Goal: Register for event/course

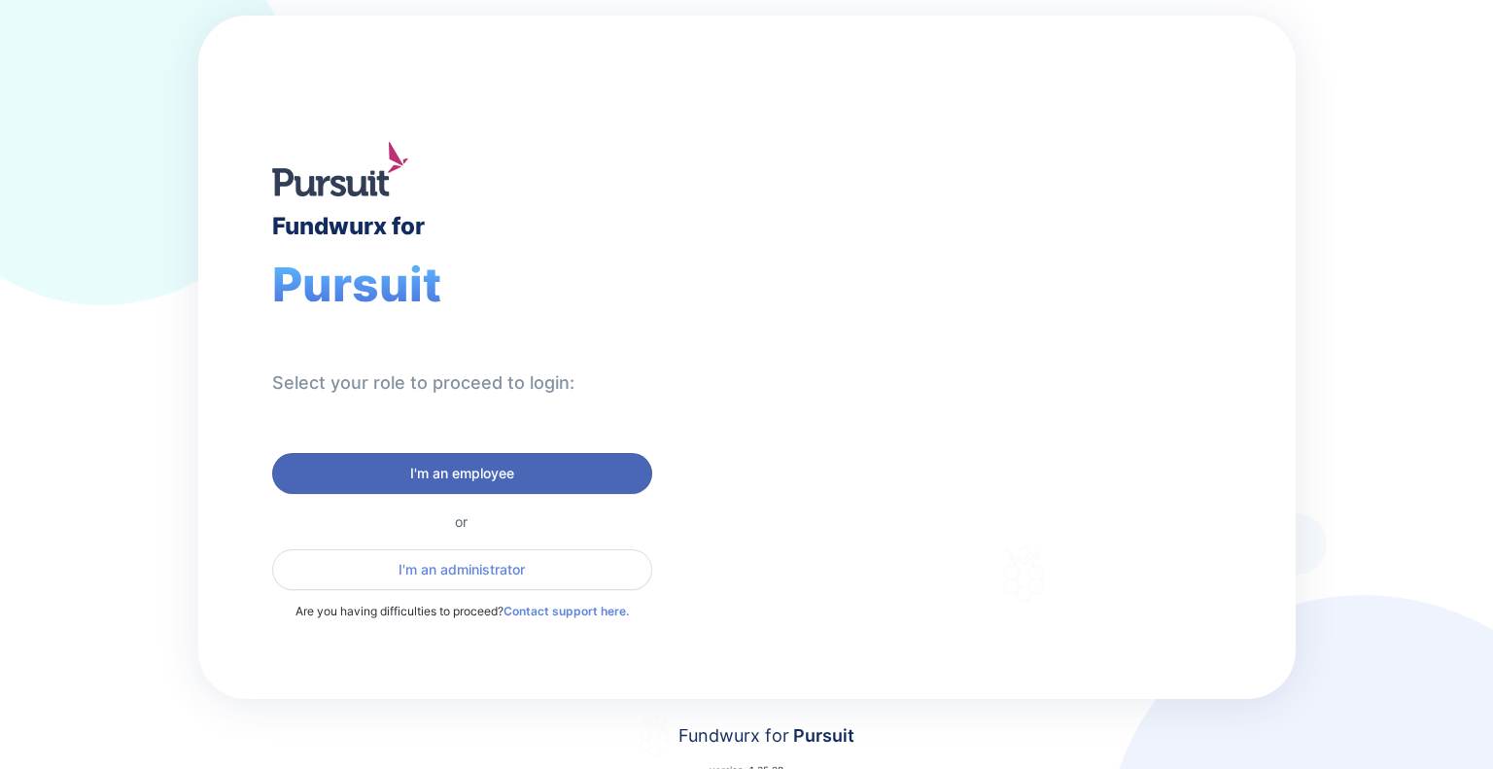
click at [521, 475] on span "I'm an employee" at bounding box center [462, 473] width 355 height 19
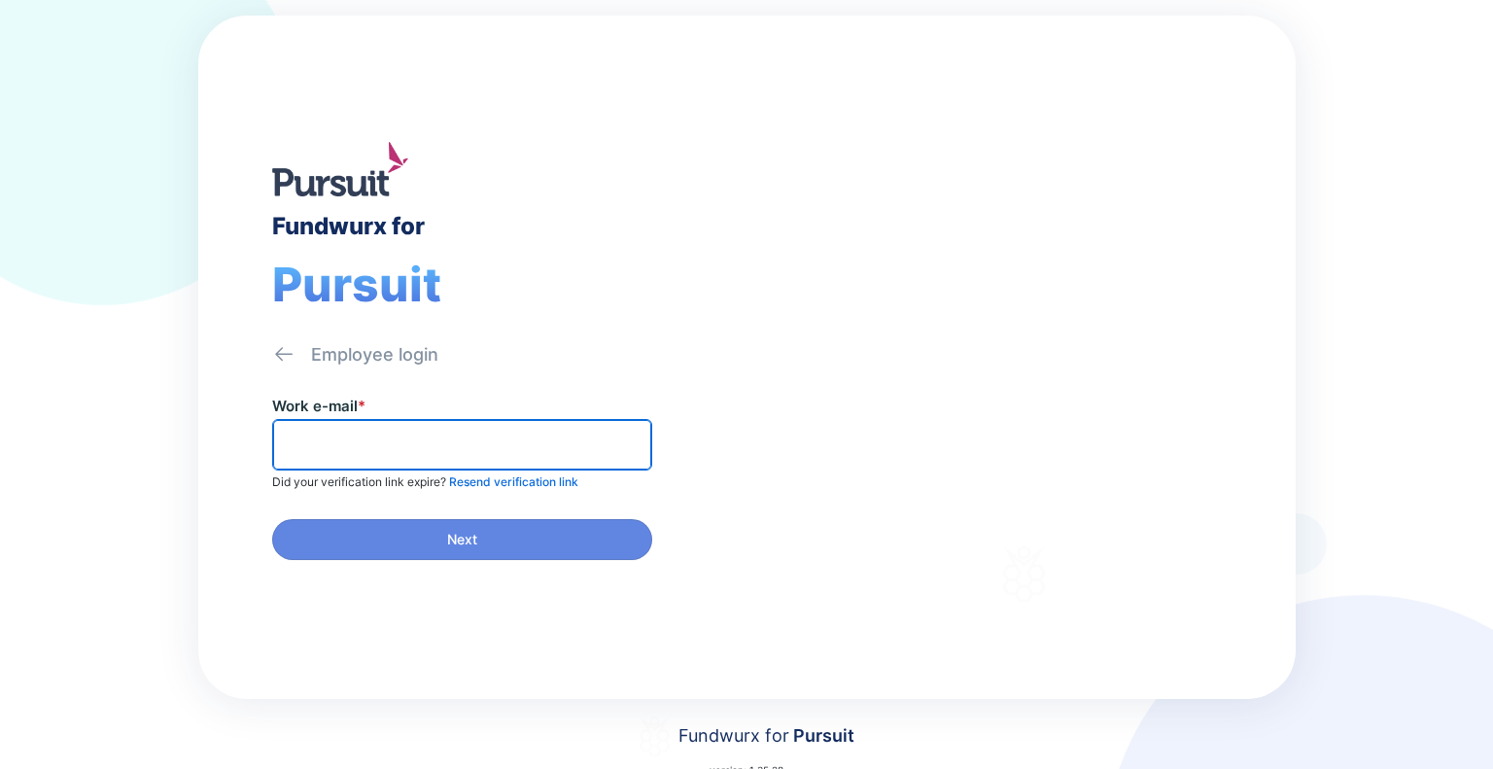
click at [520, 449] on input "text" at bounding box center [462, 445] width 362 height 30
type input "**********"
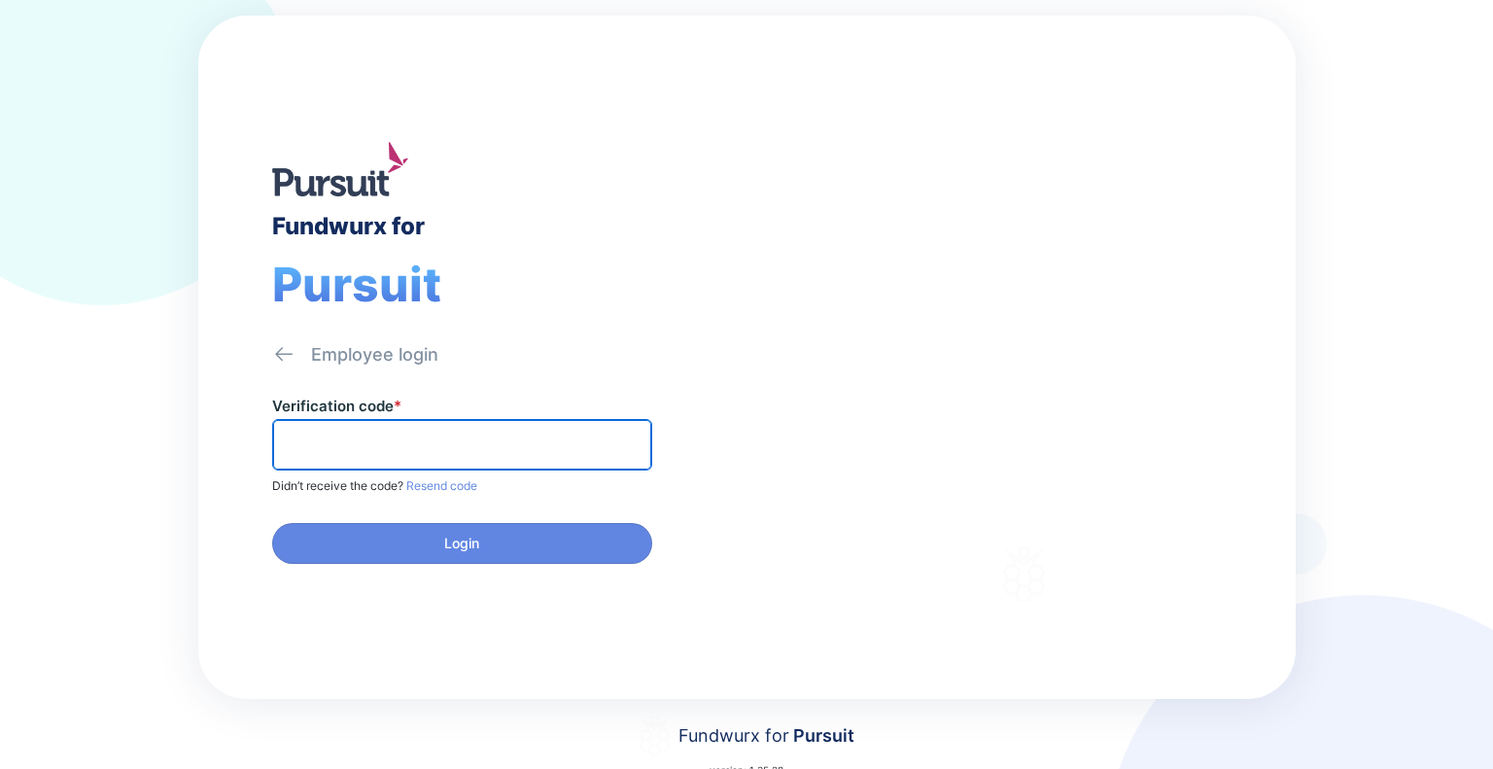
click at [544, 454] on input "text" at bounding box center [462, 445] width 362 height 30
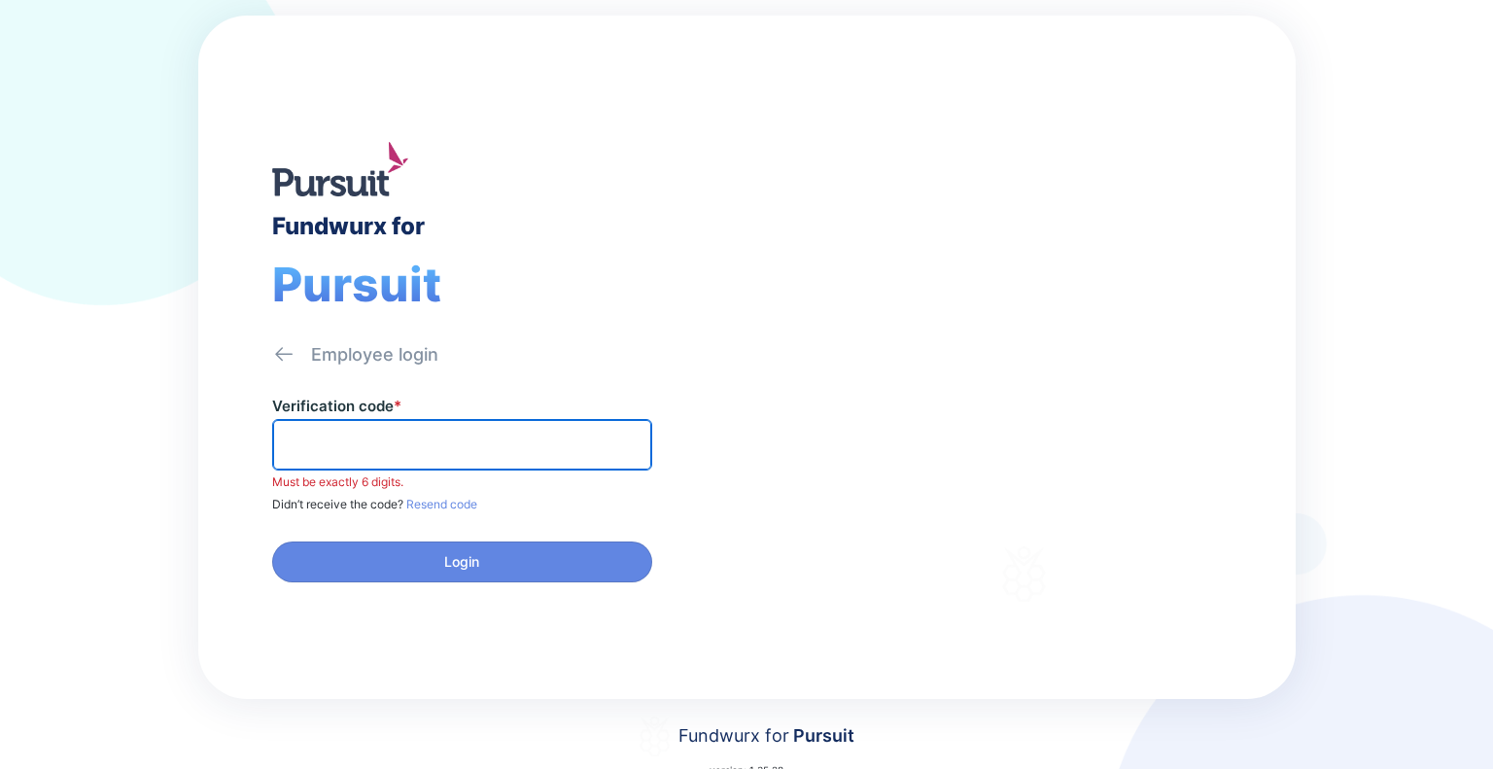
click at [583, 441] on input "text" at bounding box center [462, 445] width 362 height 30
paste input "******"
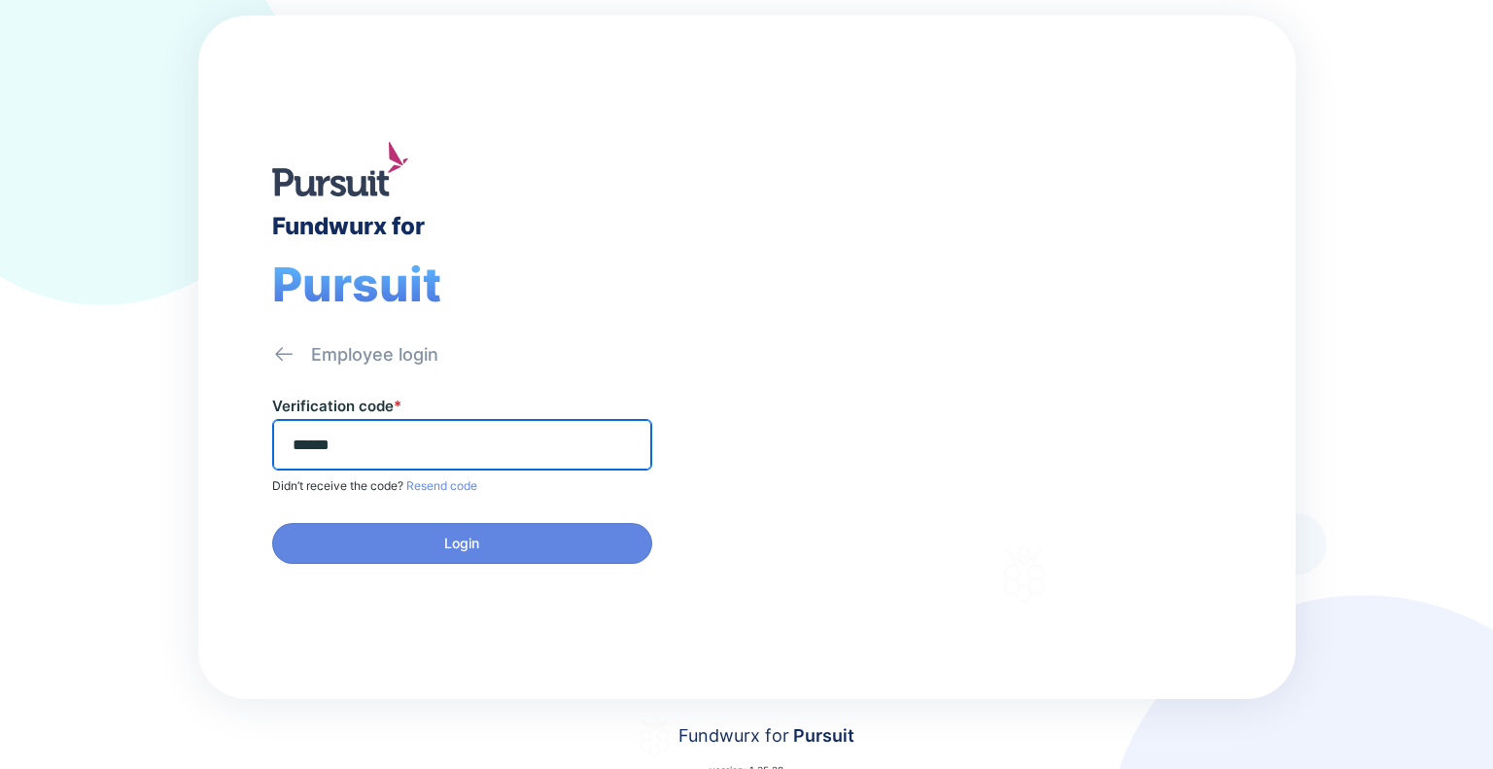
type input "******"
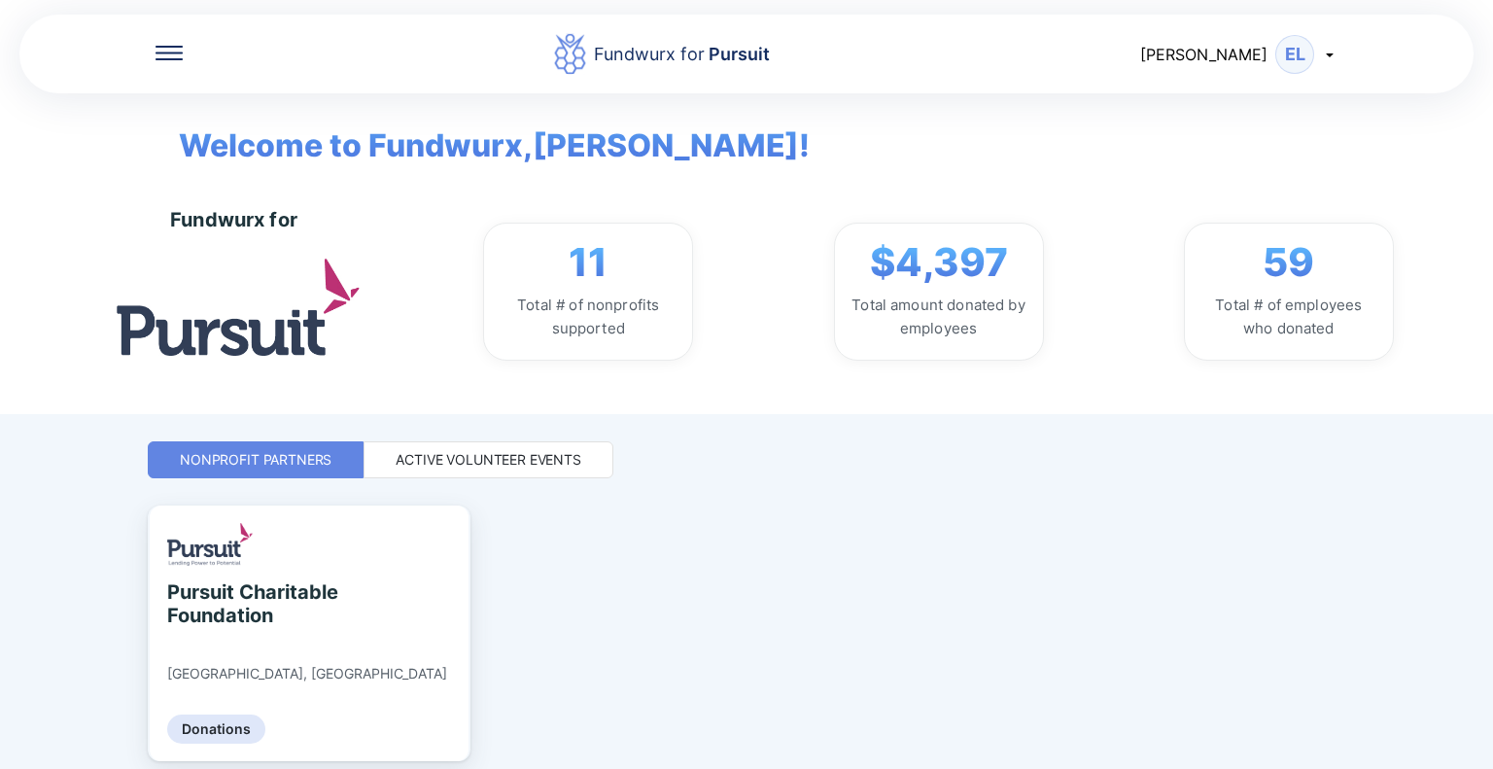
scroll to position [74, 0]
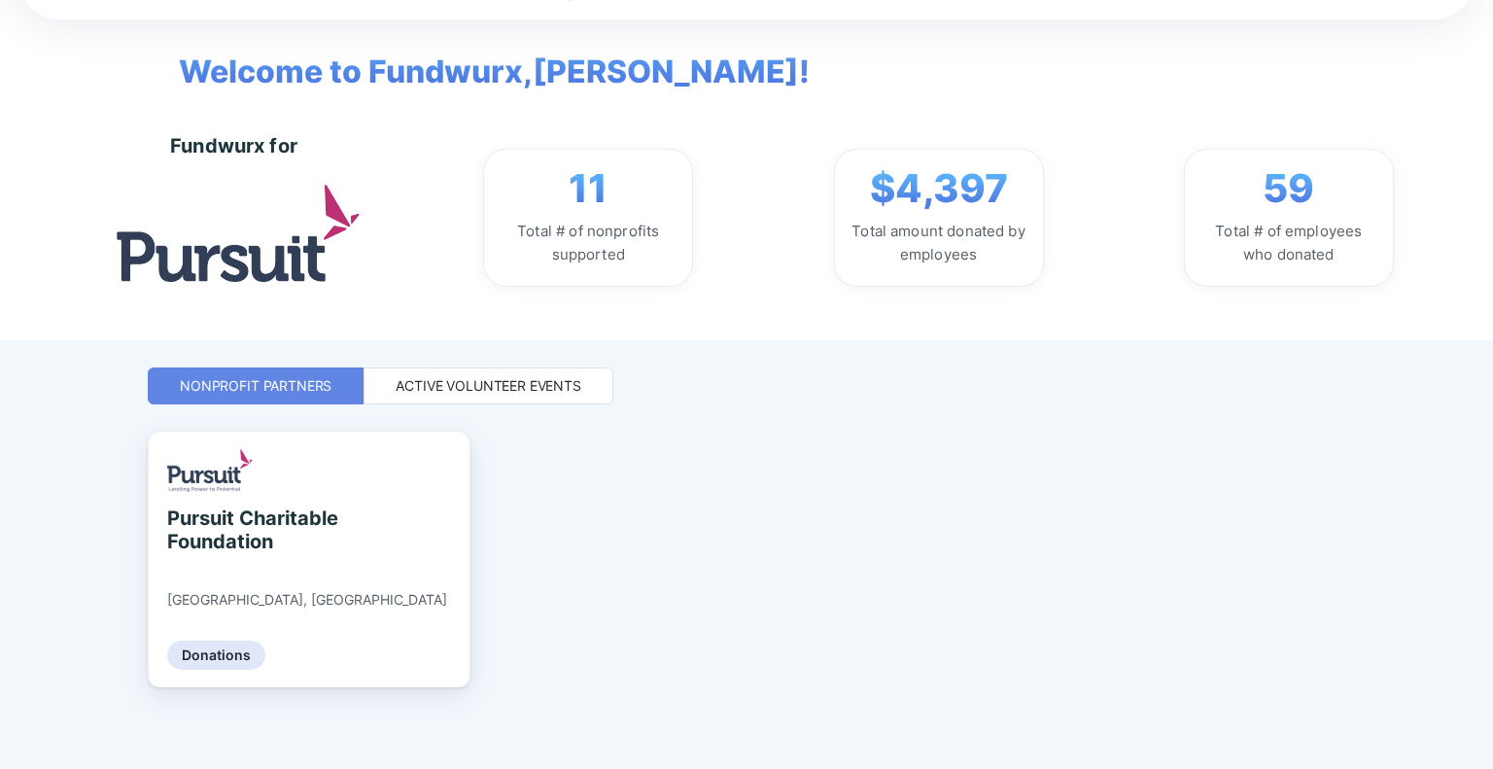
click at [536, 380] on div "Active Volunteer Events" at bounding box center [489, 385] width 186 height 19
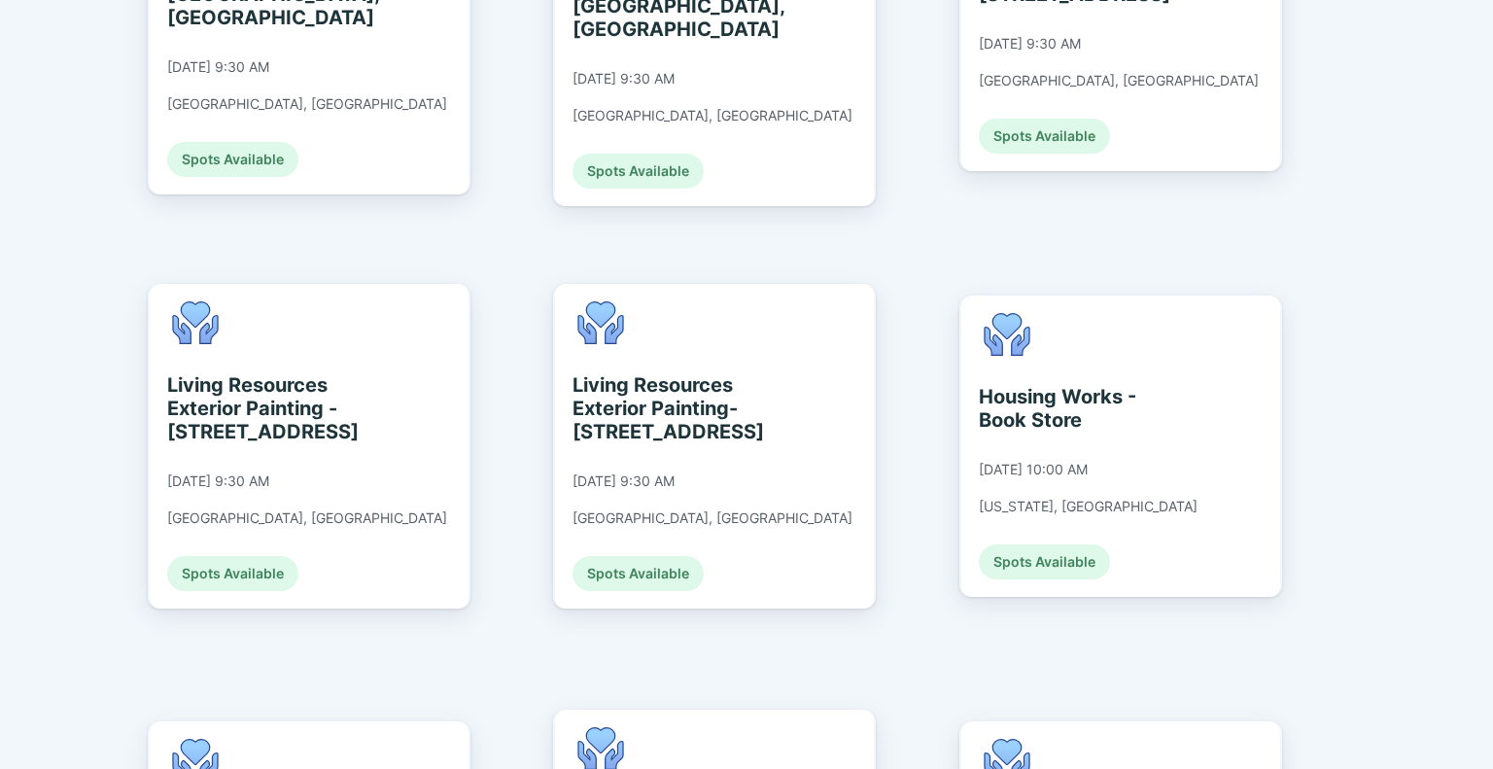
scroll to position [2283, 0]
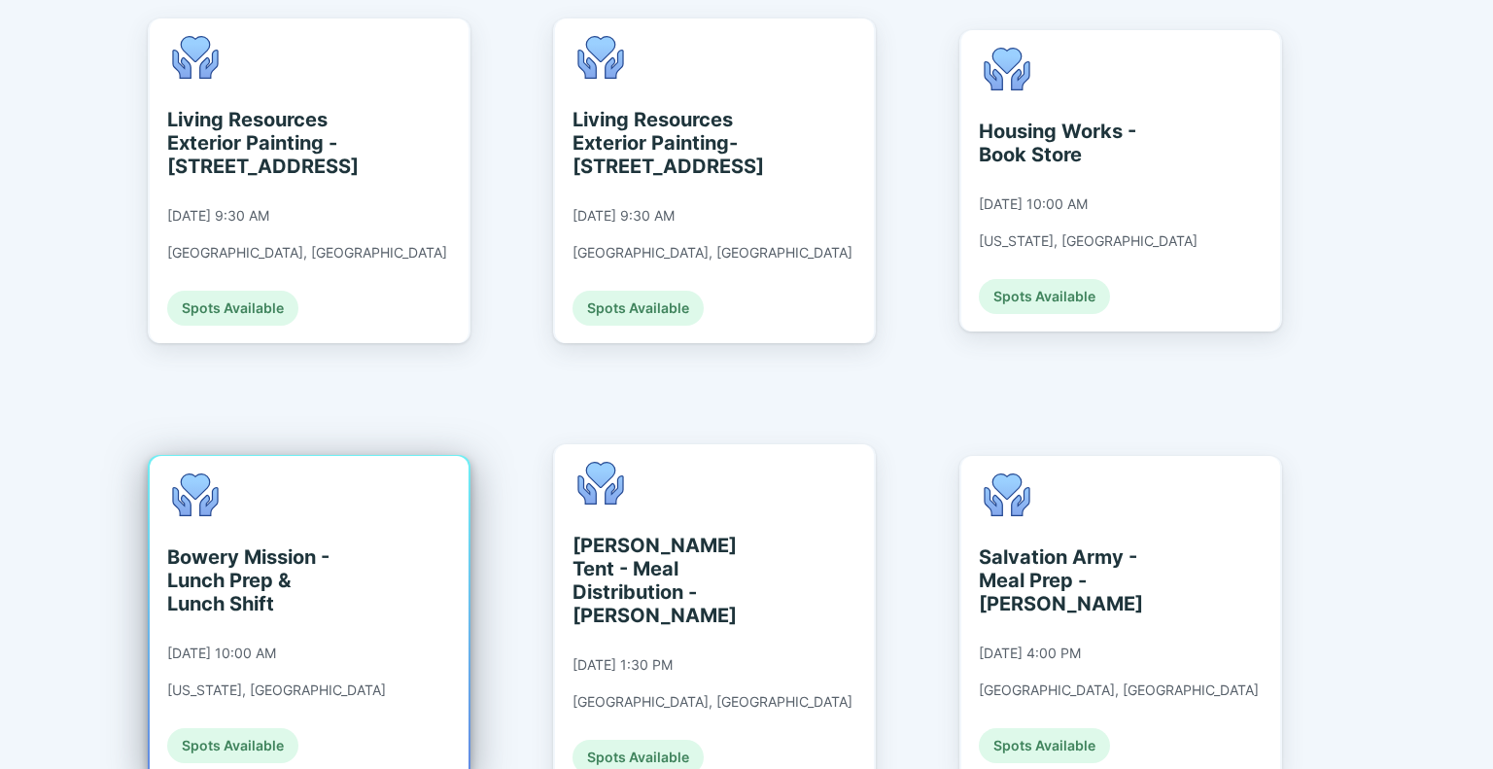
click at [276, 728] on div "Spots Available" at bounding box center [232, 745] width 131 height 35
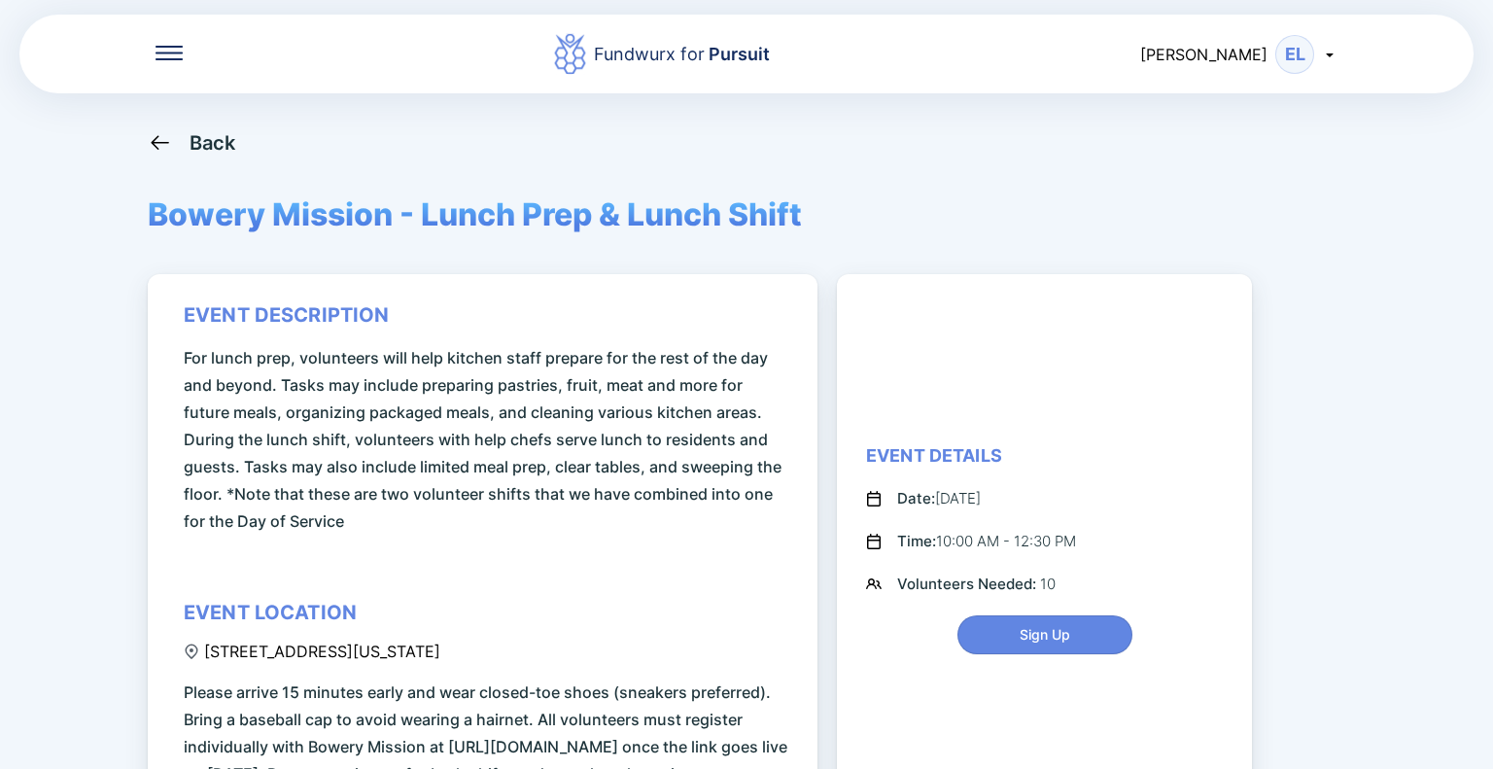
click at [160, 139] on icon at bounding box center [160, 142] width 24 height 24
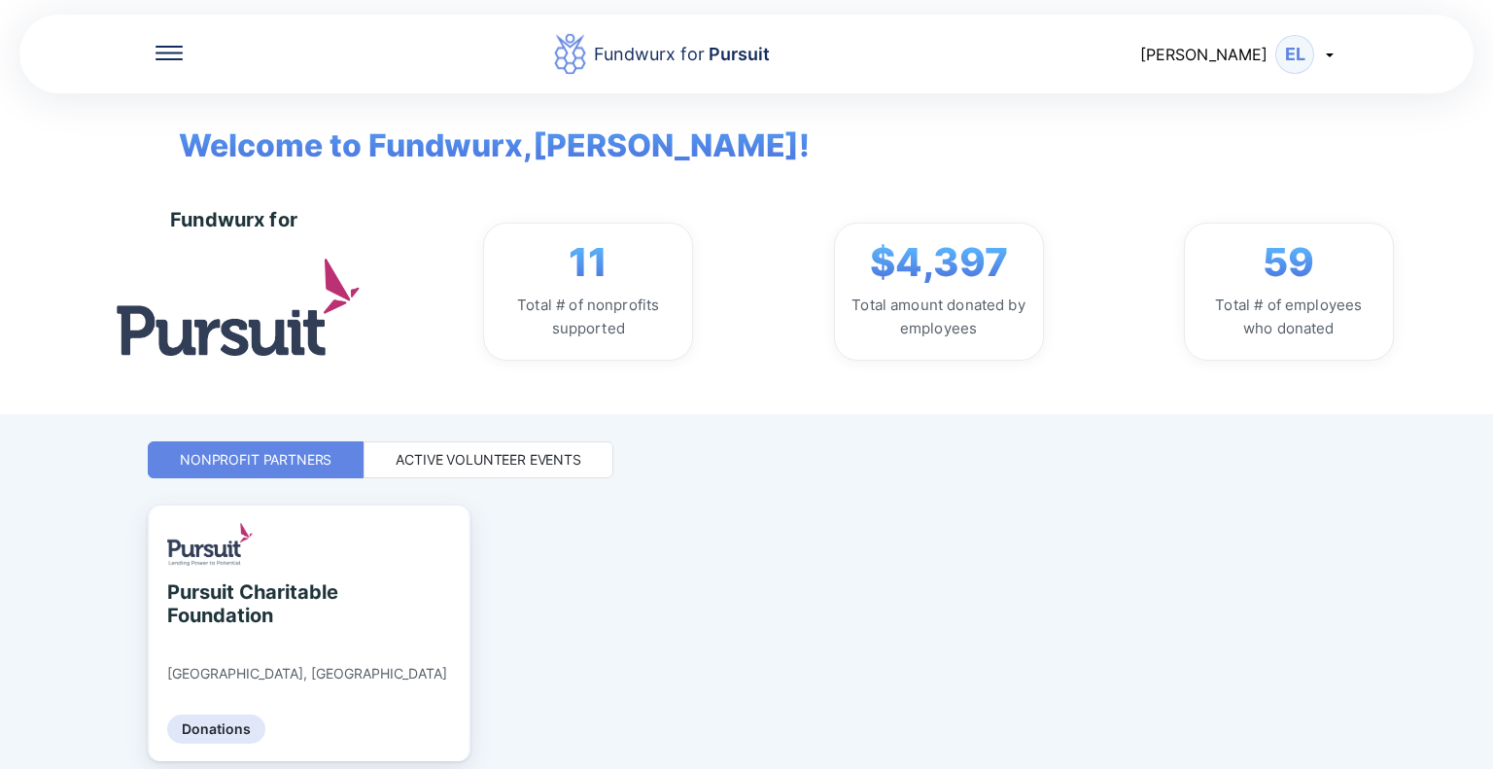
click at [537, 461] on div "Active Volunteer Events" at bounding box center [489, 459] width 186 height 19
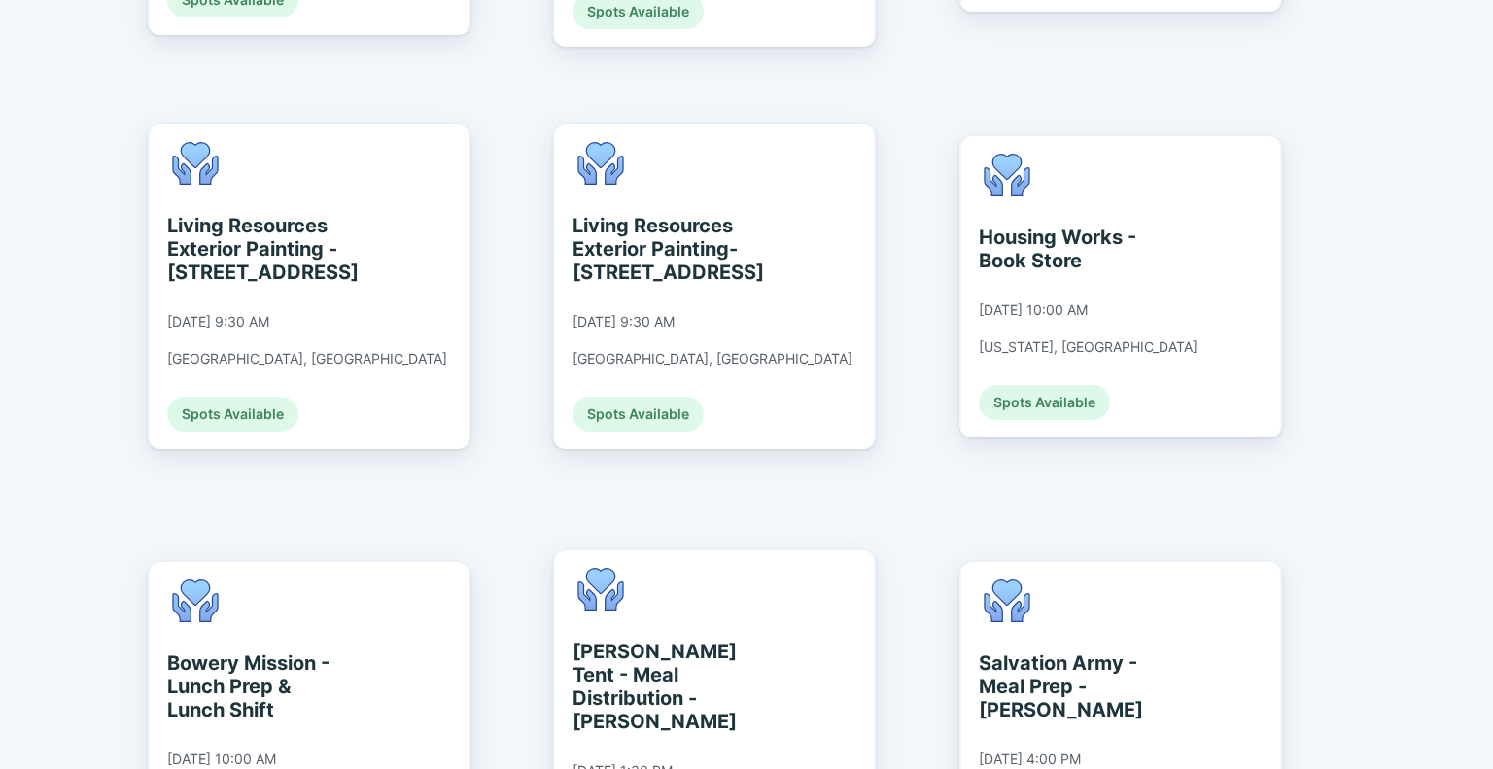
scroll to position [2283, 0]
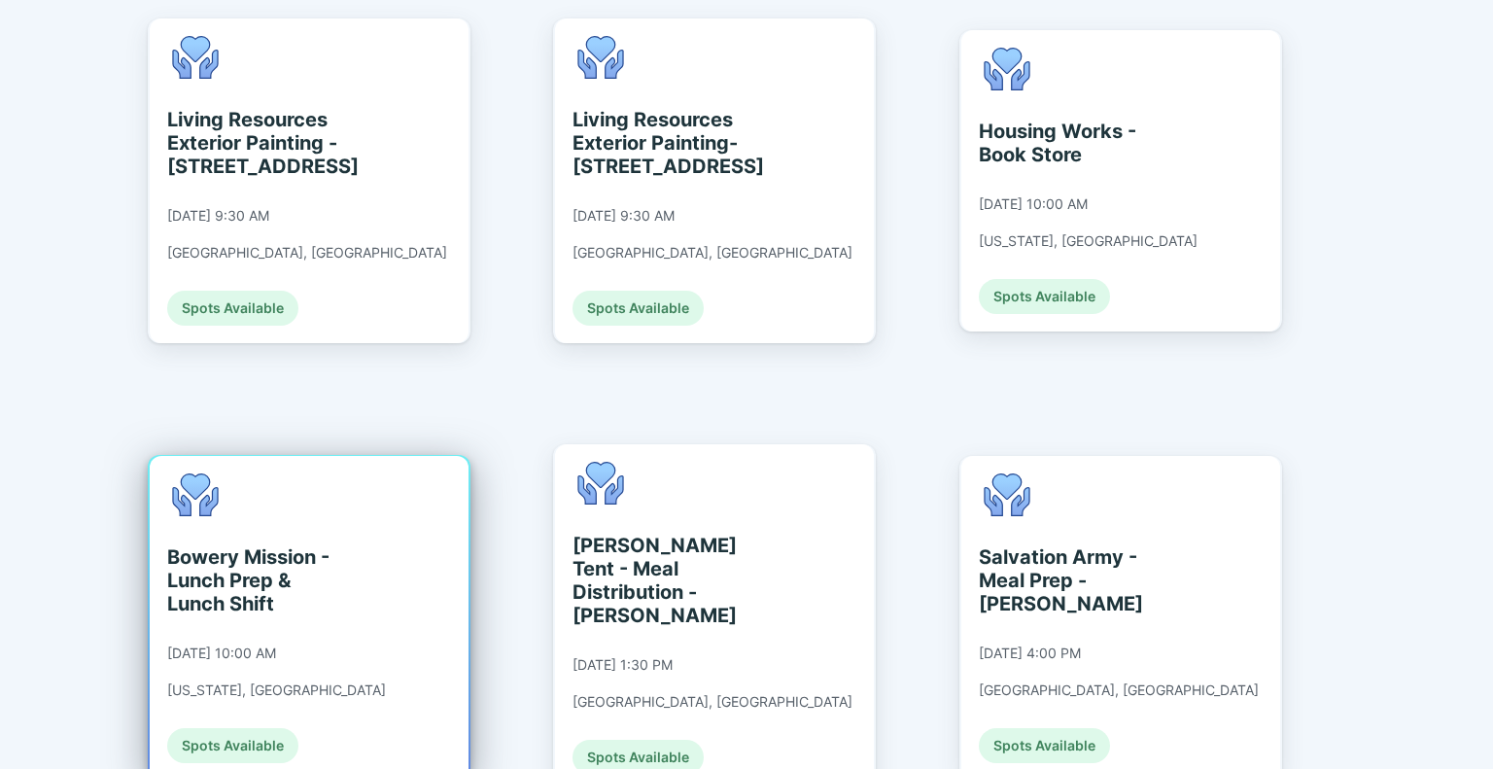
click at [259, 728] on div "Spots Available" at bounding box center [232, 745] width 131 height 35
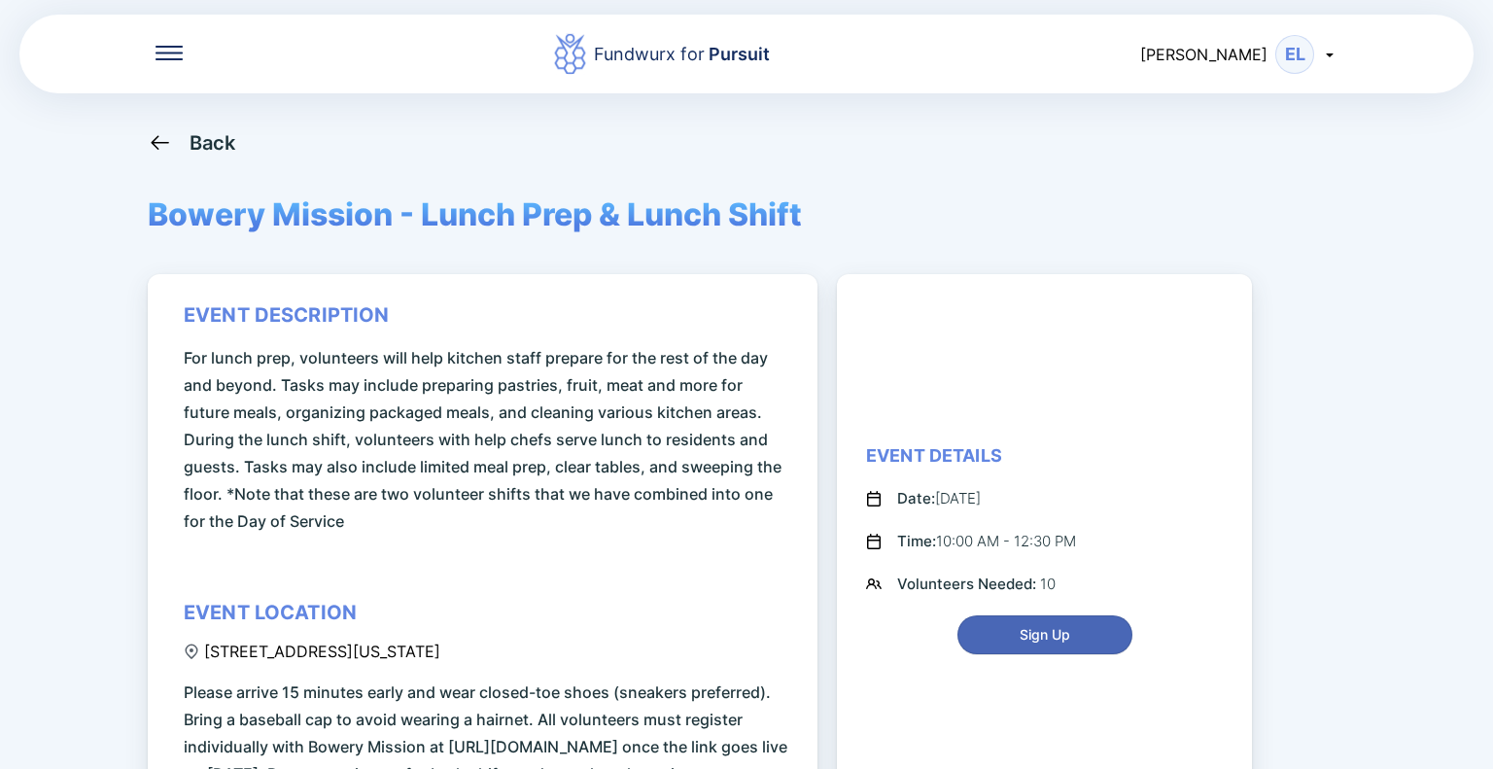
click at [1019, 644] on span "Sign Up" at bounding box center [1044, 634] width 51 height 19
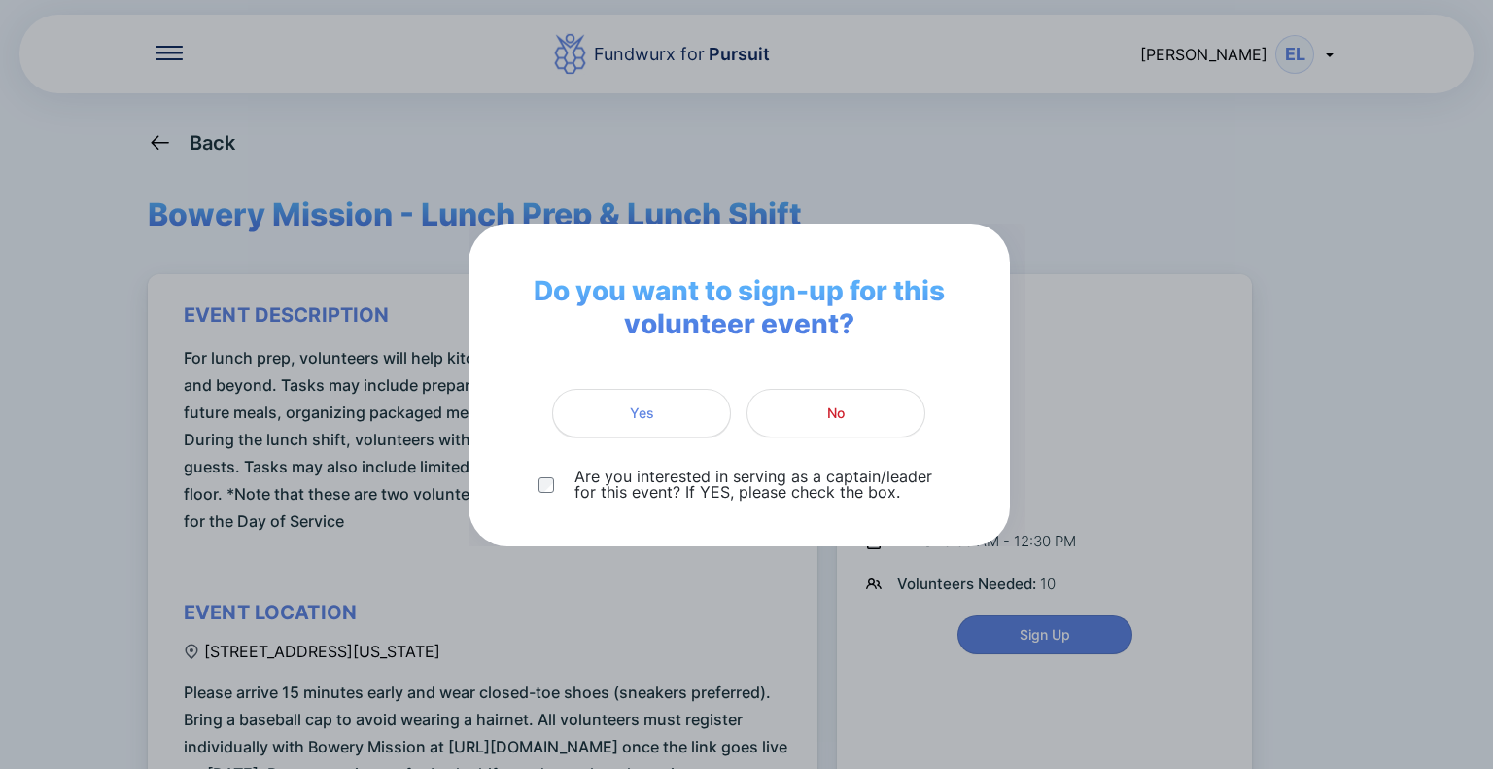
click at [630, 432] on button "Yes" at bounding box center [641, 413] width 179 height 49
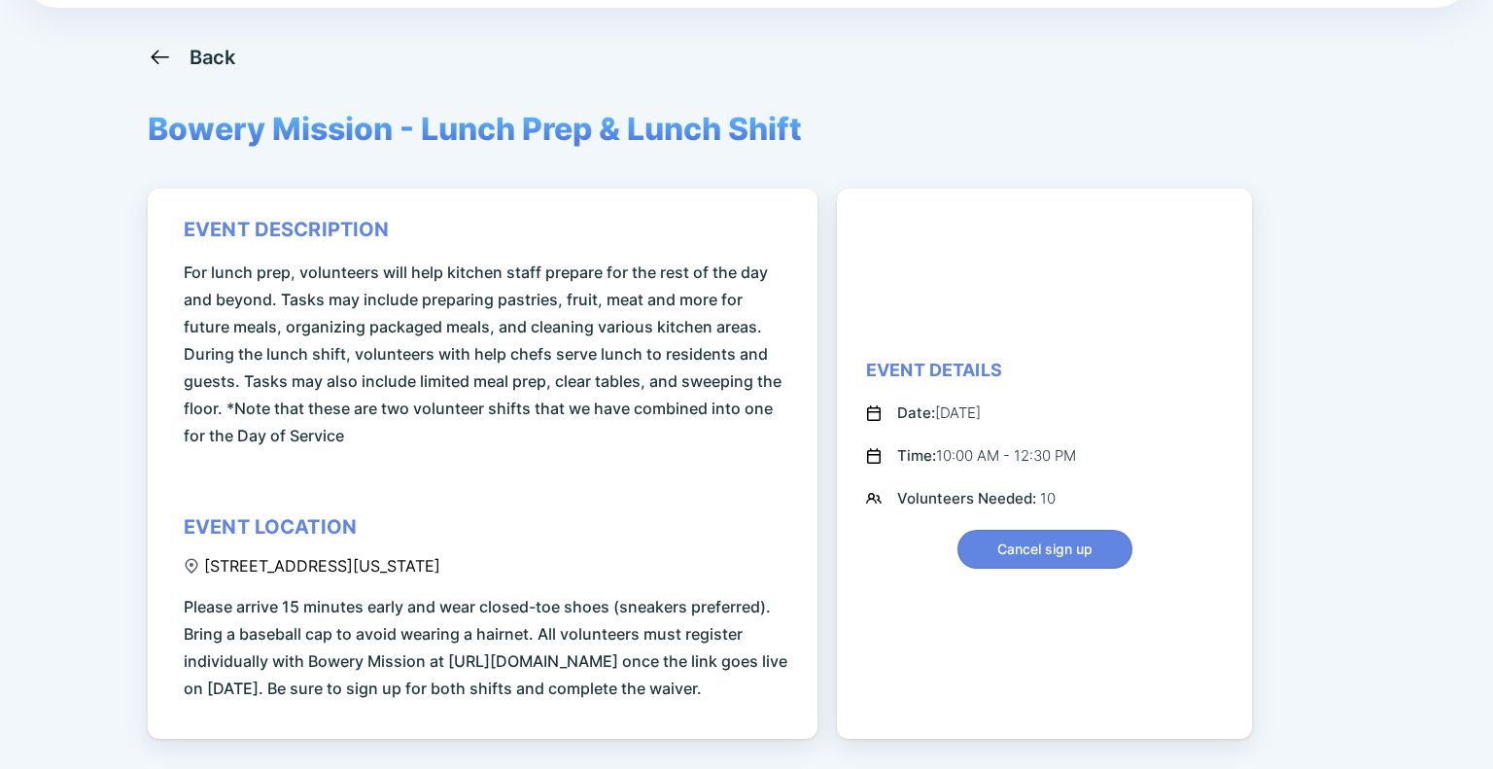
scroll to position [85, 0]
click at [345, 128] on span "Bowery Mission - Lunch Prep & Lunch Shift" at bounding box center [475, 130] width 654 height 38
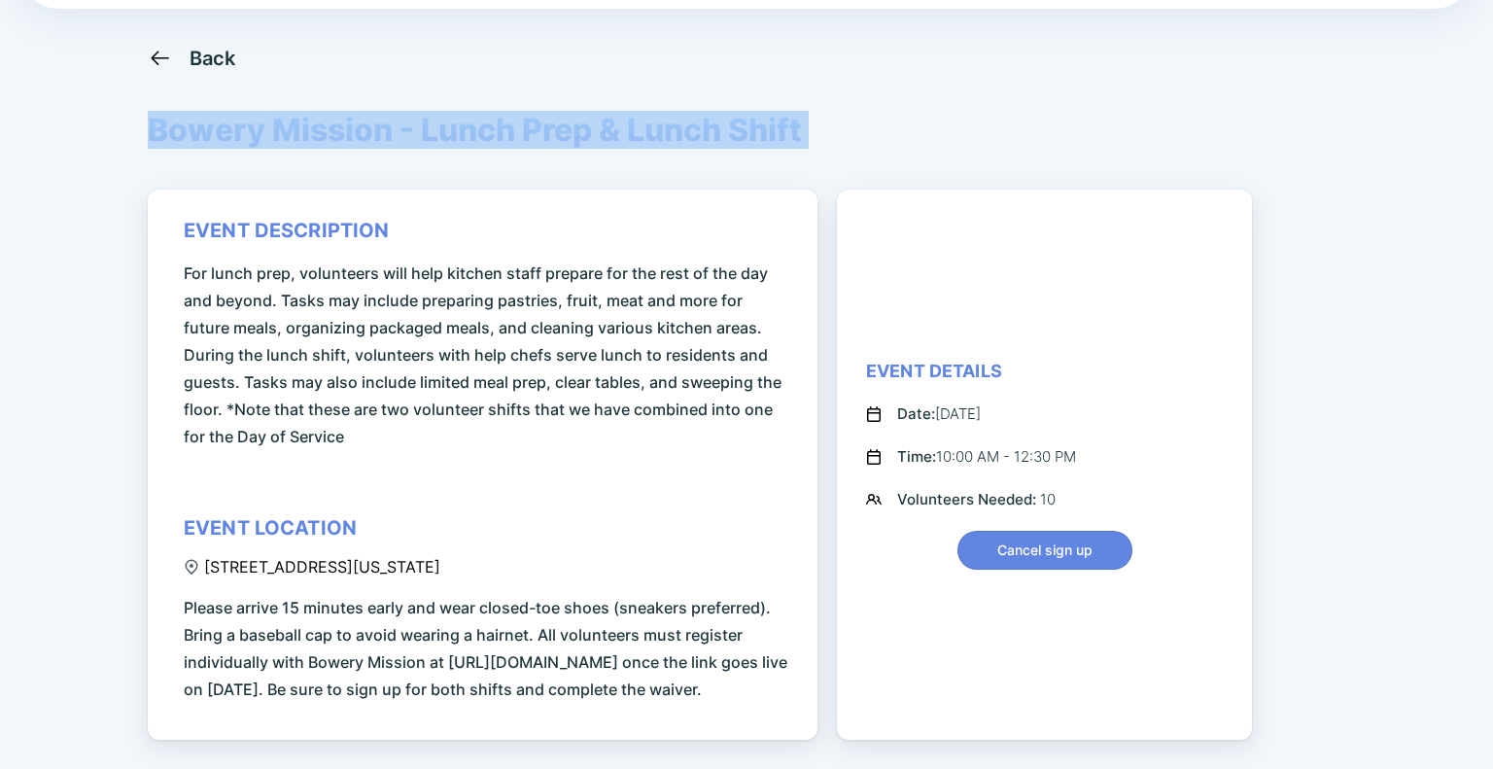
click at [345, 128] on span "Bowery Mission - Lunch Prep & Lunch Shift" at bounding box center [475, 130] width 654 height 38
copy span "Bowery Mission - Lunch Prep & Lunch Shift"
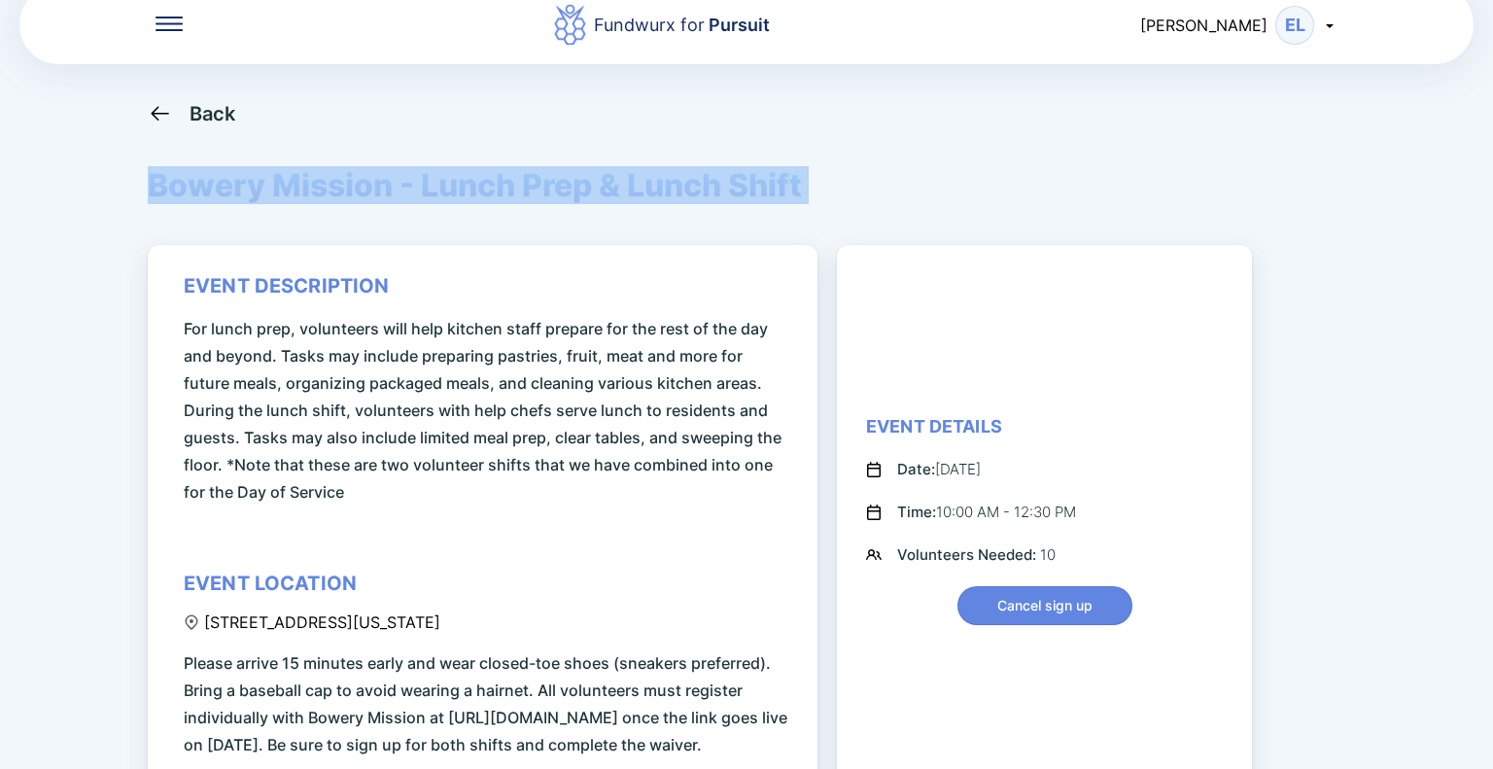
scroll to position [0, 0]
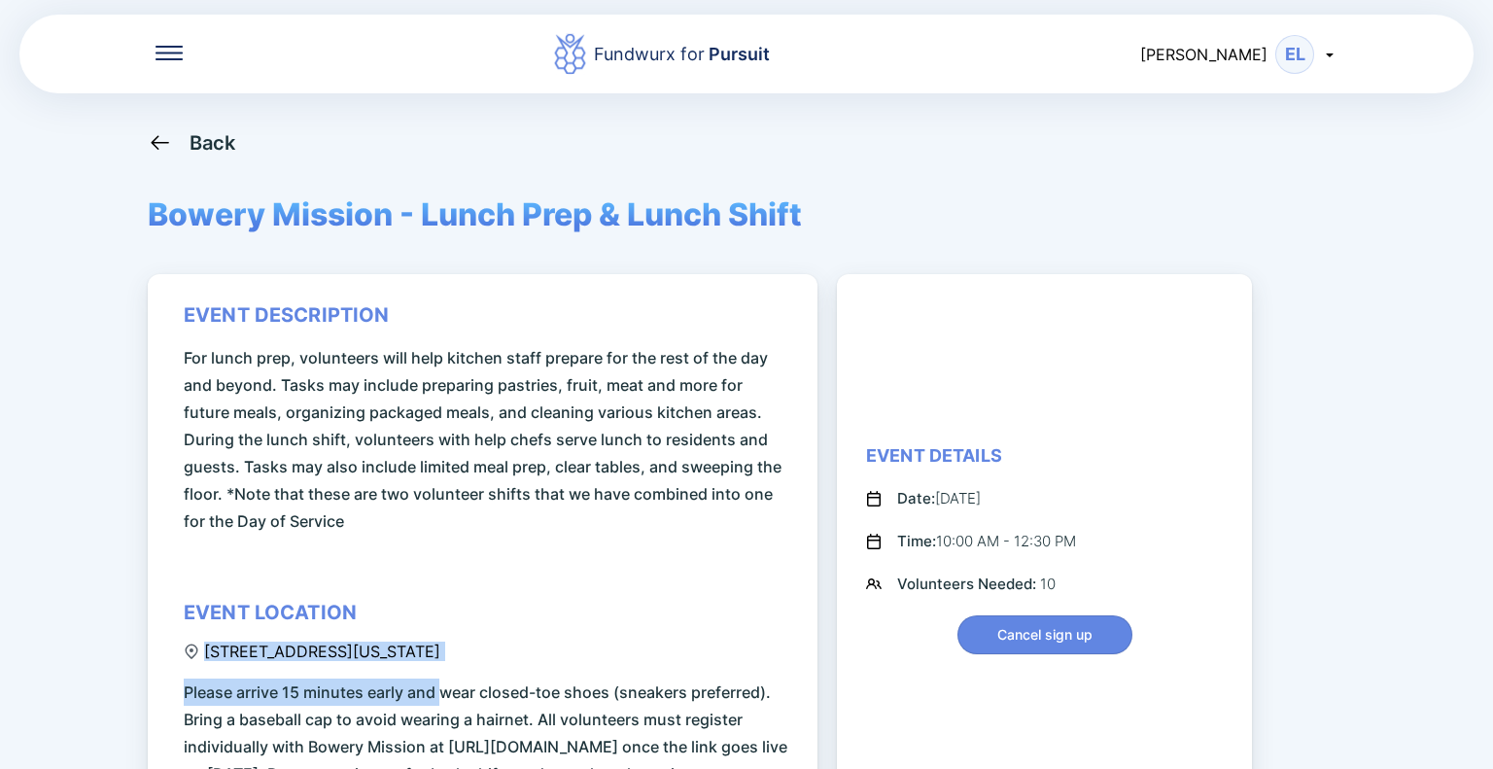
drag, startPoint x: 455, startPoint y: 652, endPoint x: 450, endPoint y: 668, distance: 16.3
click at [443, 678] on div "event description For lunch prep, volunteers will help kitchen staff prepare fo…" at bounding box center [486, 545] width 604 height 484
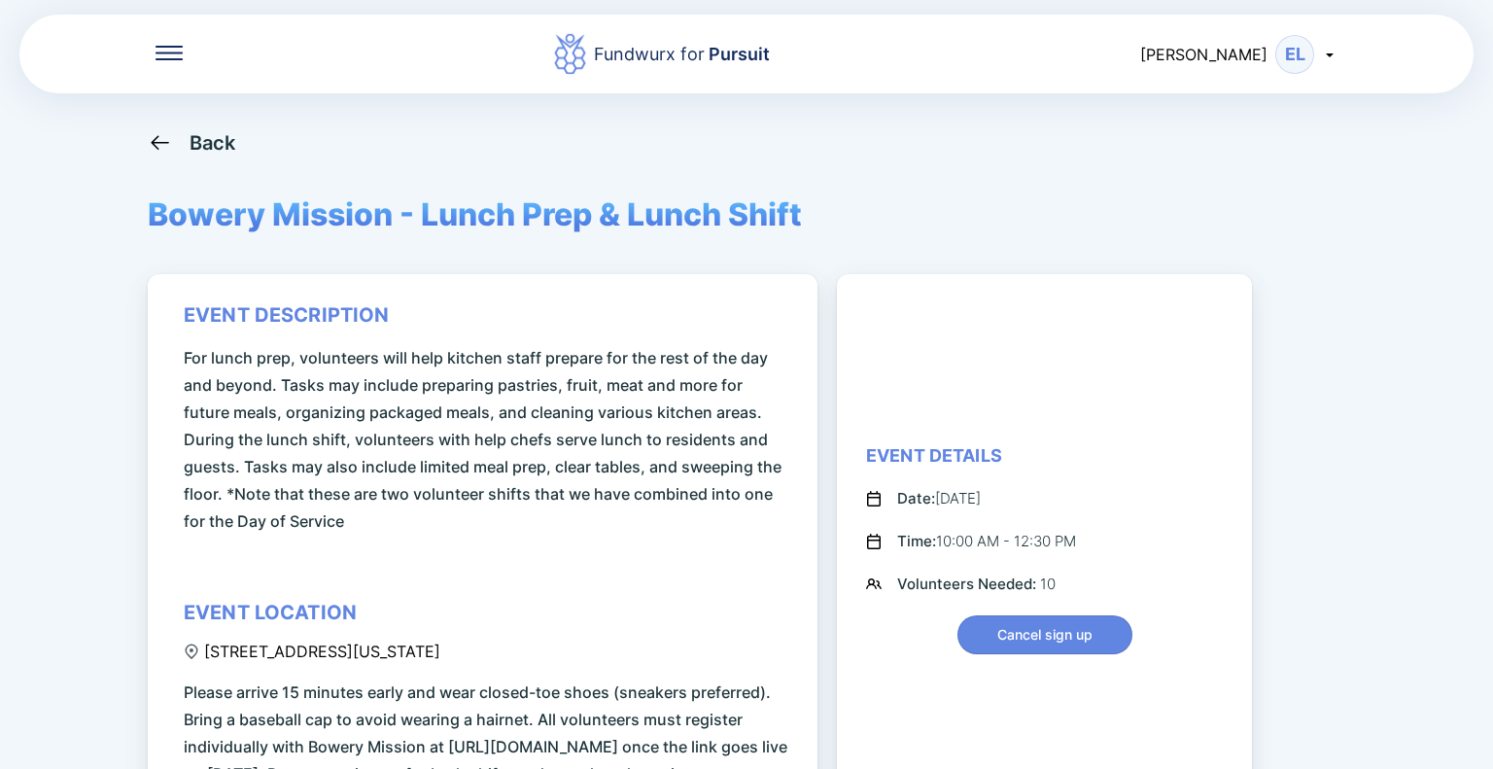
click at [472, 650] on div "event description For lunch prep, volunteers will help kitchen staff prepare fo…" at bounding box center [486, 545] width 604 height 484
drag, startPoint x: 464, startPoint y: 648, endPoint x: 427, endPoint y: 648, distance: 36.9
click at [420, 645] on div "event description For lunch prep, volunteers will help kitchen staff prepare fo…" at bounding box center [486, 545] width 604 height 484
click at [478, 652] on div "event description For lunch prep, volunteers will help kitchen staff prepare fo…" at bounding box center [486, 545] width 604 height 484
drag, startPoint x: 457, startPoint y: 656, endPoint x: 438, endPoint y: 649, distance: 19.7
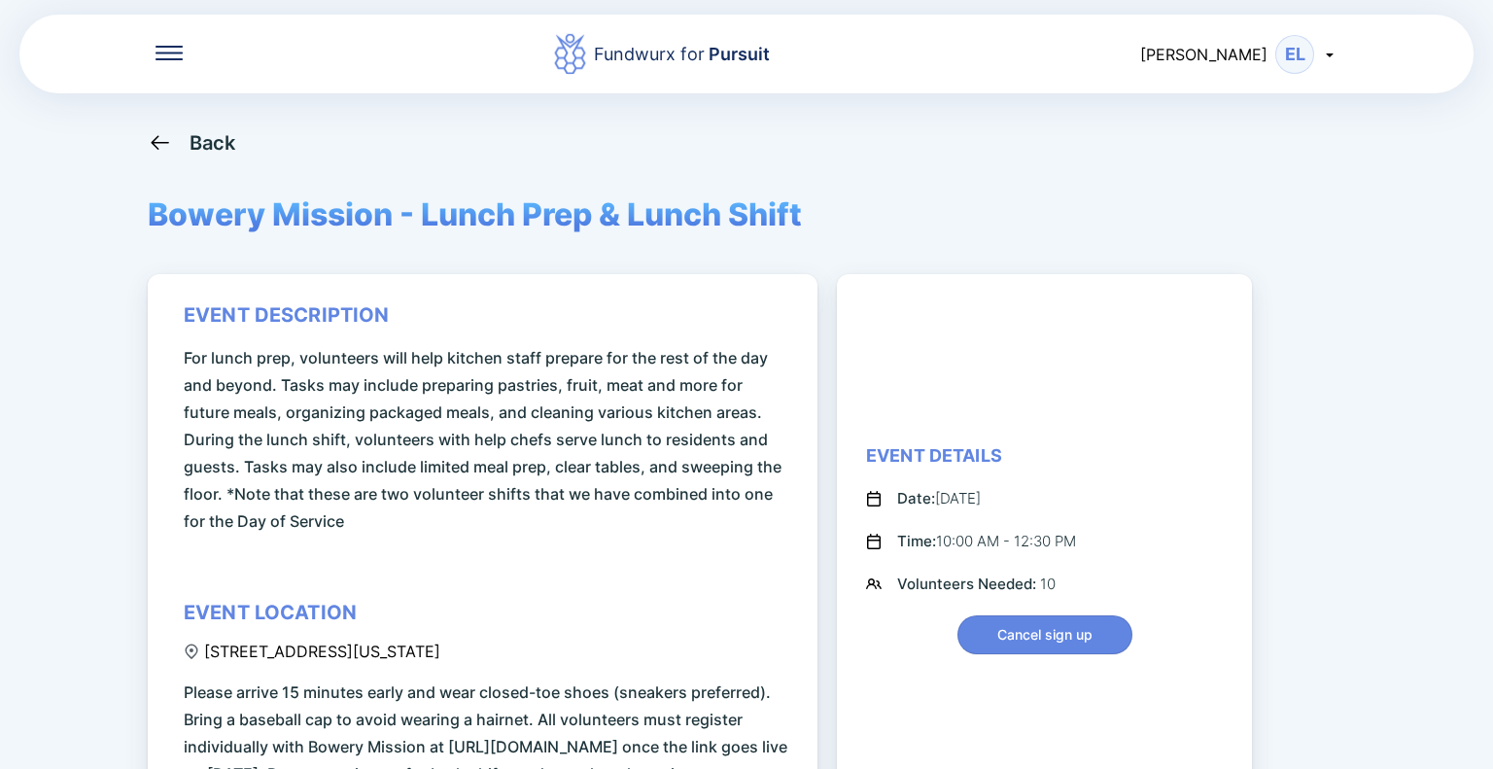
click at [438, 649] on div "event description For lunch prep, volunteers will help kitchen staff prepare fo…" at bounding box center [486, 545] width 604 height 484
copy div "[STREET_ADDRESS][US_STATE]"
click at [355, 212] on span "Bowery Mission - Lunch Prep & Lunch Shift" at bounding box center [475, 214] width 654 height 38
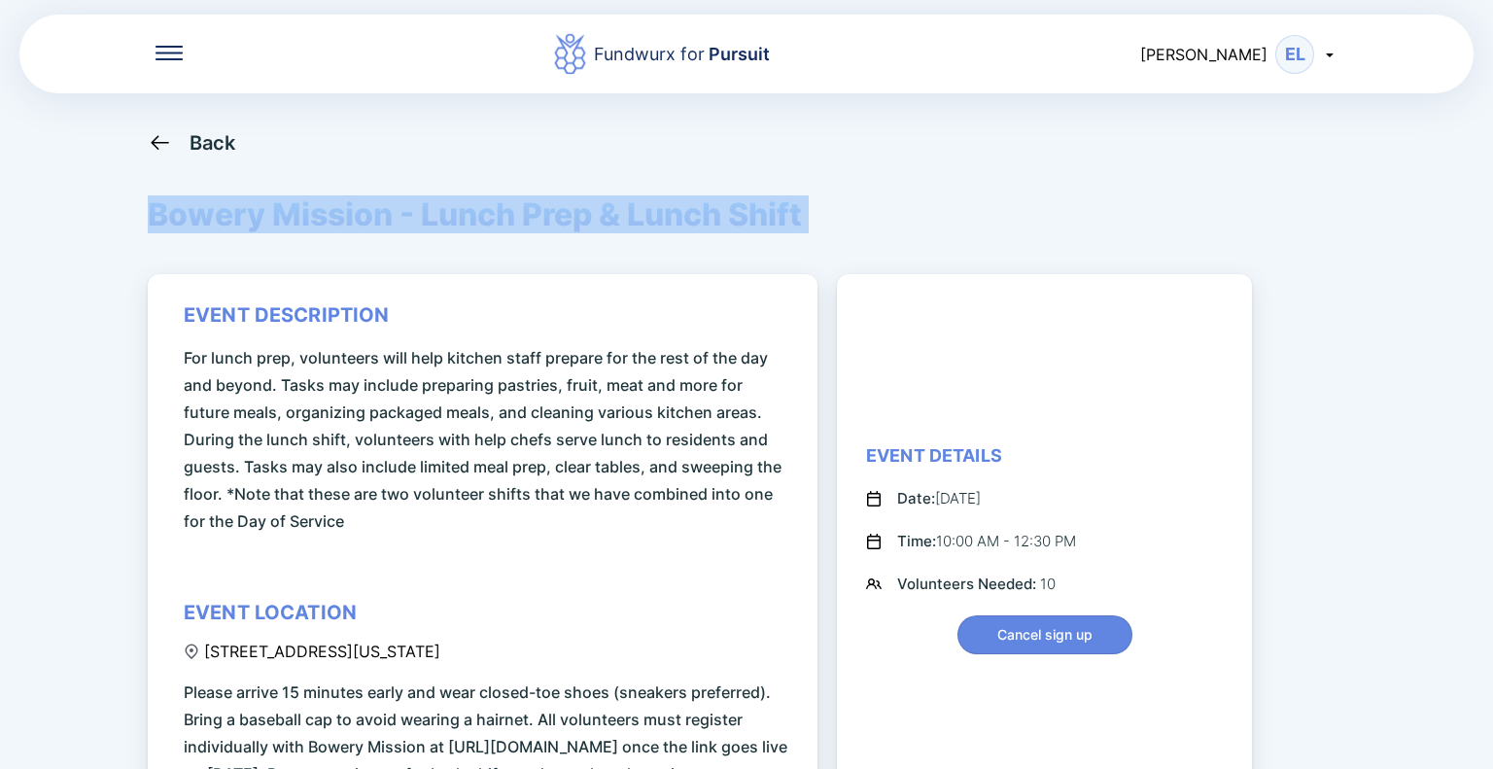
click at [355, 212] on span "Bowery Mission - Lunch Prep & Lunch Shift" at bounding box center [475, 214] width 654 height 38
copy span "Bowery Mission - Lunch Prep & Lunch Shift"
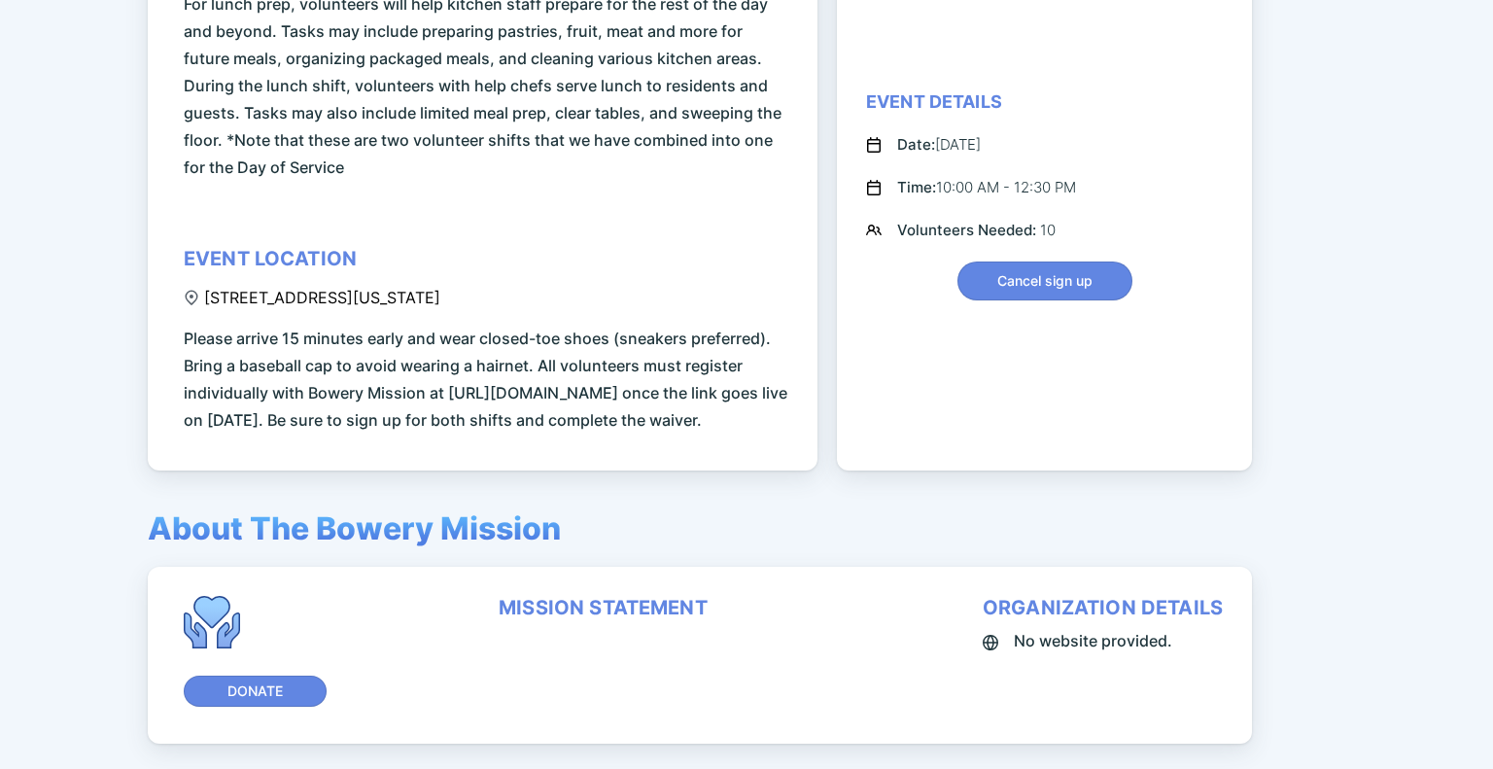
scroll to position [182, 0]
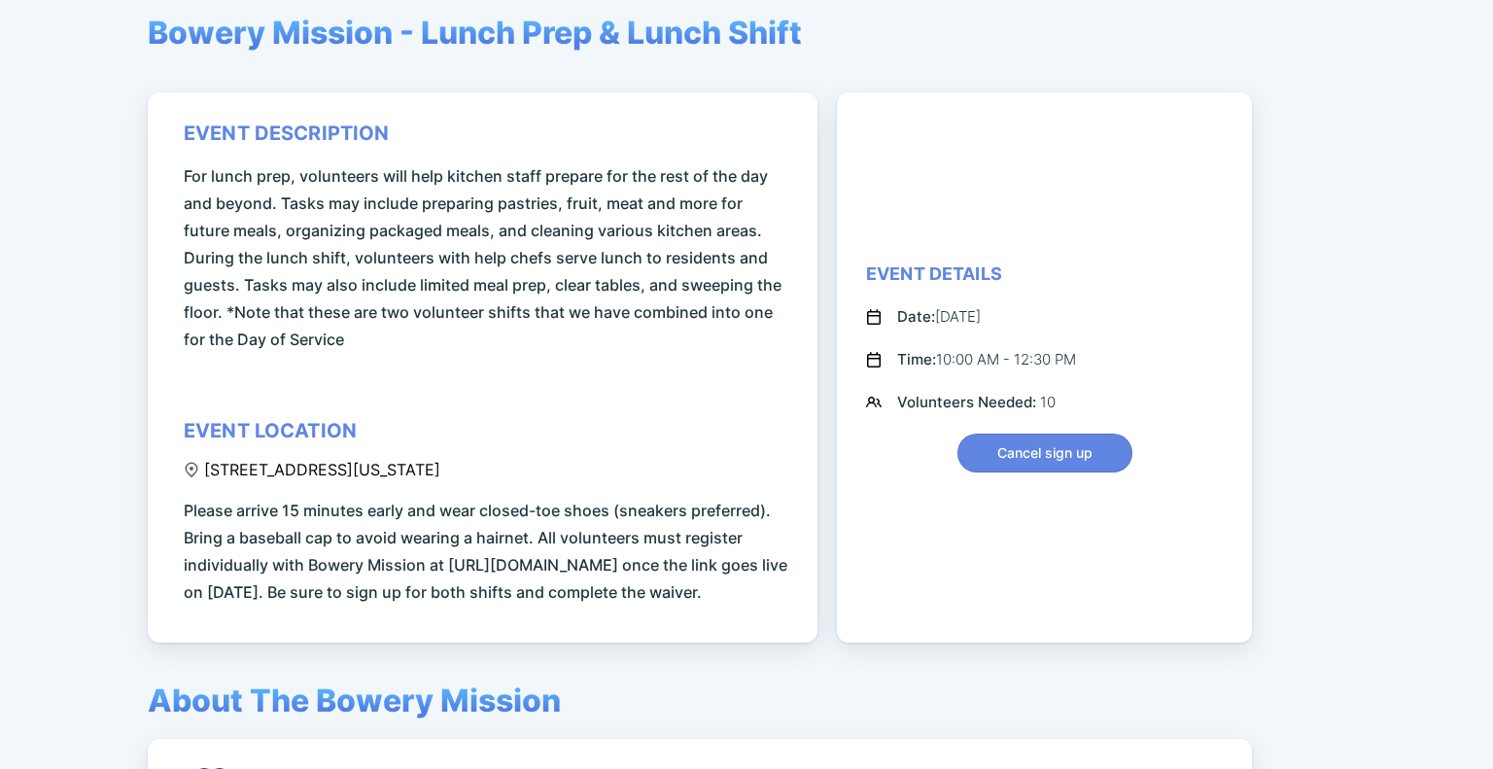
click at [470, 227] on span "For lunch prep, volunteers will help kitchen staff prepare for the rest of the …" at bounding box center [486, 257] width 604 height 190
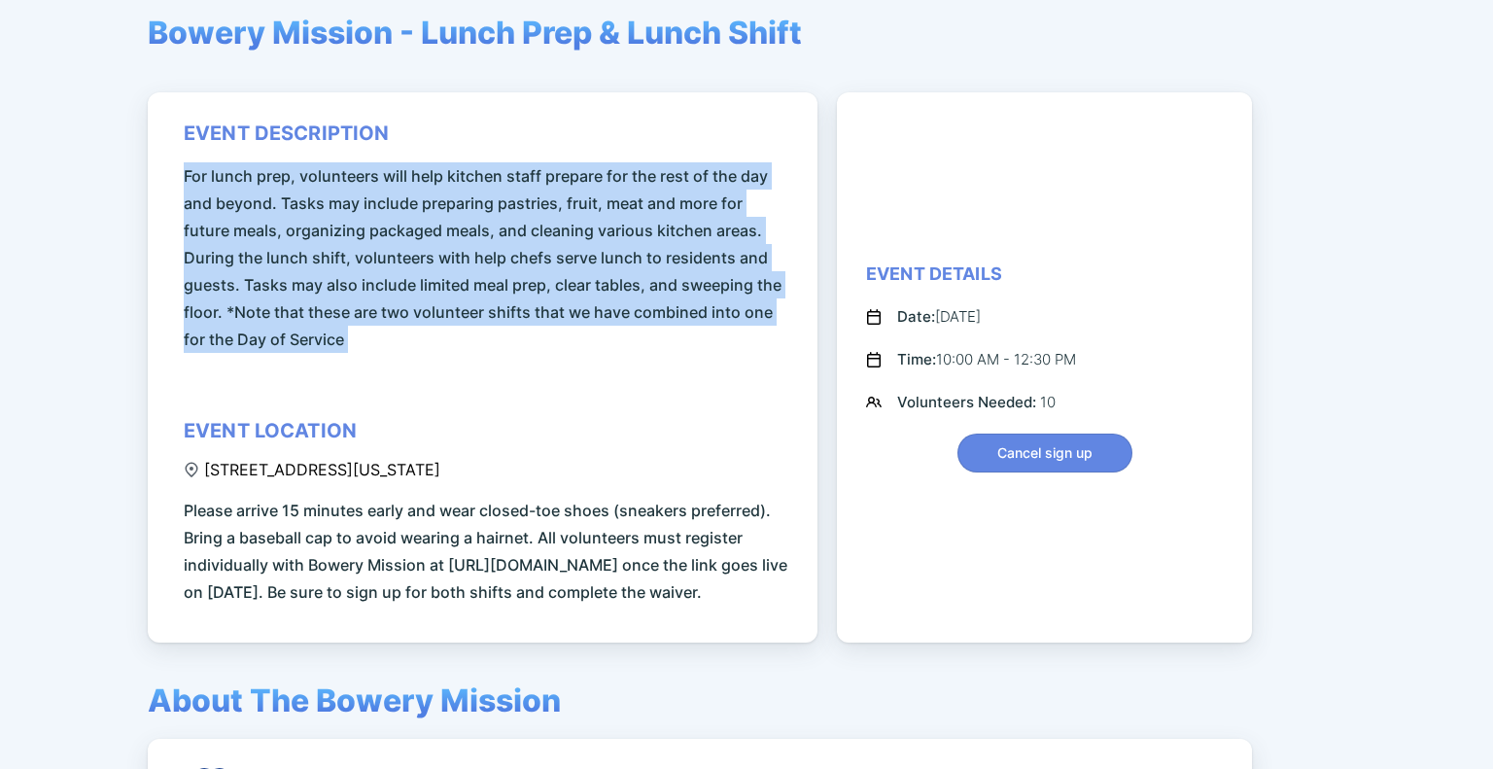
click at [470, 227] on span "For lunch prep, volunteers will help kitchen staff prepare for the rest of the …" at bounding box center [486, 257] width 604 height 190
click at [447, 206] on span "For lunch prep, volunteers will help kitchen staff prepare for the rest of the …" at bounding box center [486, 257] width 604 height 190
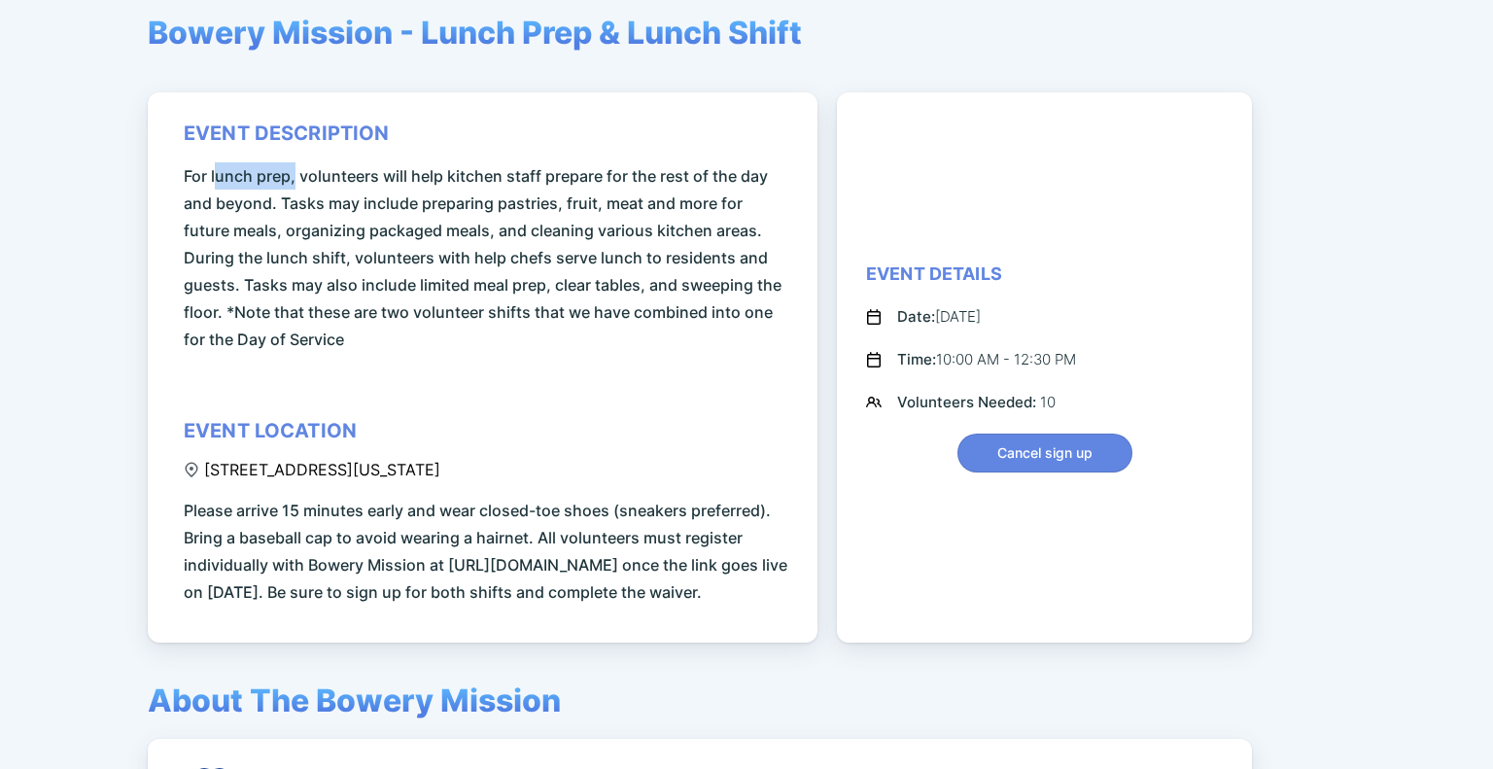
drag, startPoint x: 215, startPoint y: 169, endPoint x: 294, endPoint y: 174, distance: 79.8
click at [294, 174] on span "For lunch prep, volunteers will help kitchen staff prepare for the rest of the …" at bounding box center [486, 257] width 604 height 190
click at [179, 198] on div "event description For lunch prep, volunteers will help kitchen staff prepare fo…" at bounding box center [483, 367] width 670 height 550
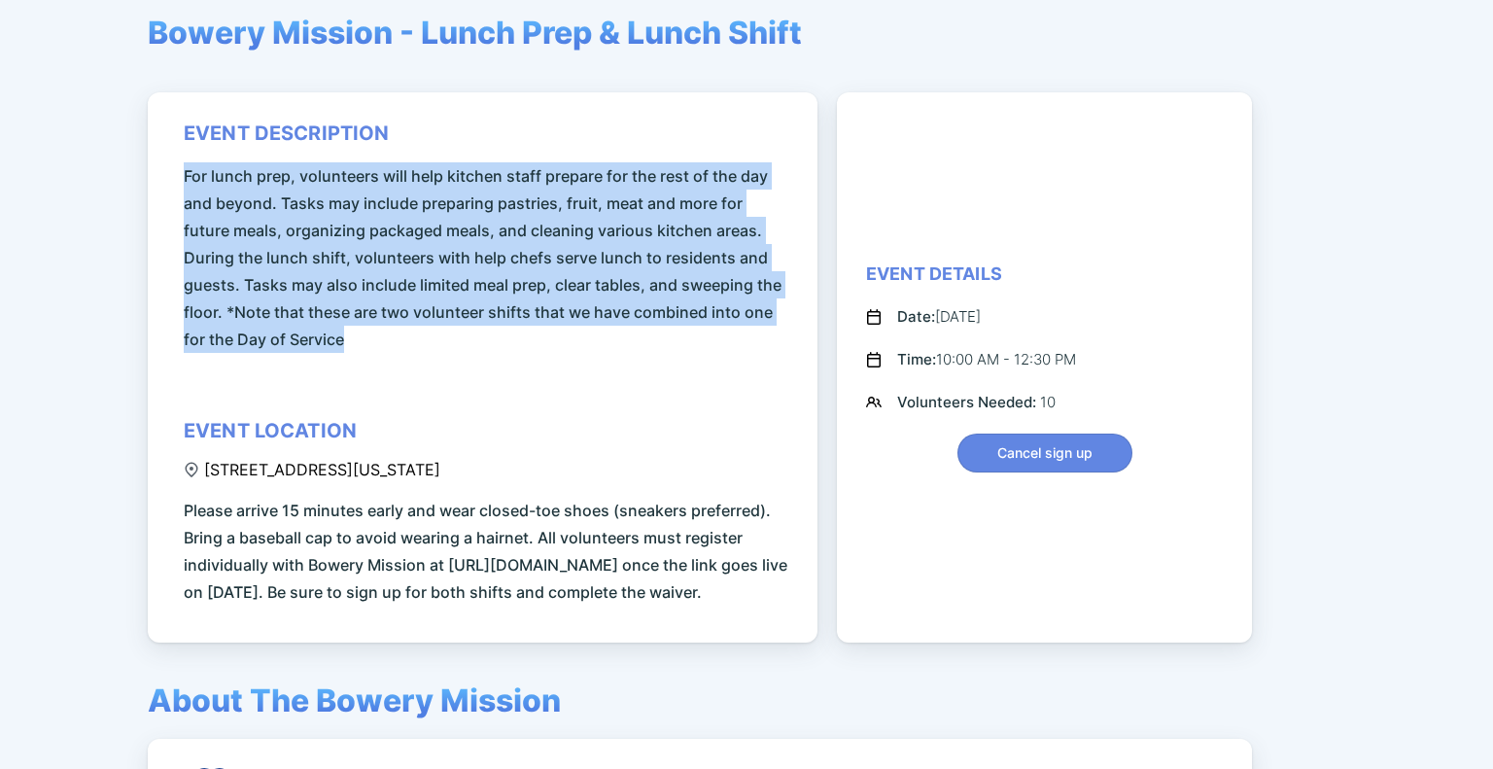
drag, startPoint x: 176, startPoint y: 178, endPoint x: 474, endPoint y: 328, distance: 334.2
click at [474, 328] on div "event description For lunch prep, volunteers will help kitchen staff prepare fo…" at bounding box center [483, 367] width 670 height 550
copy span "For lunch prep, volunteers will help kitchen staff prepare for the rest of the …"
